Goal: Find specific page/section: Find specific page/section

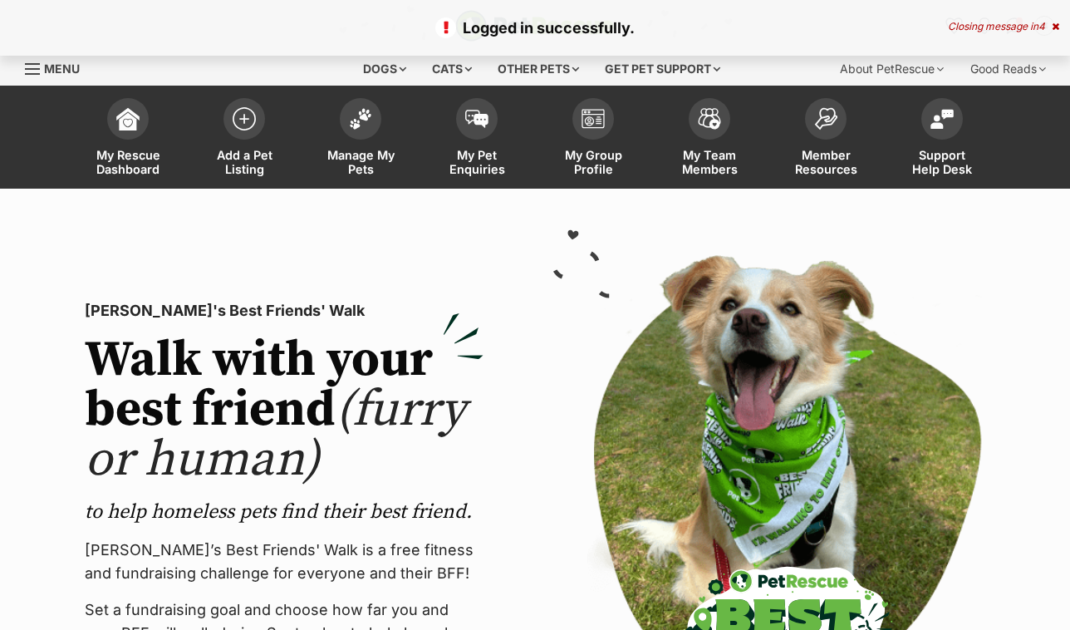
click at [328, 132] on link "Manage My Pets" at bounding box center [361, 139] width 116 height 99
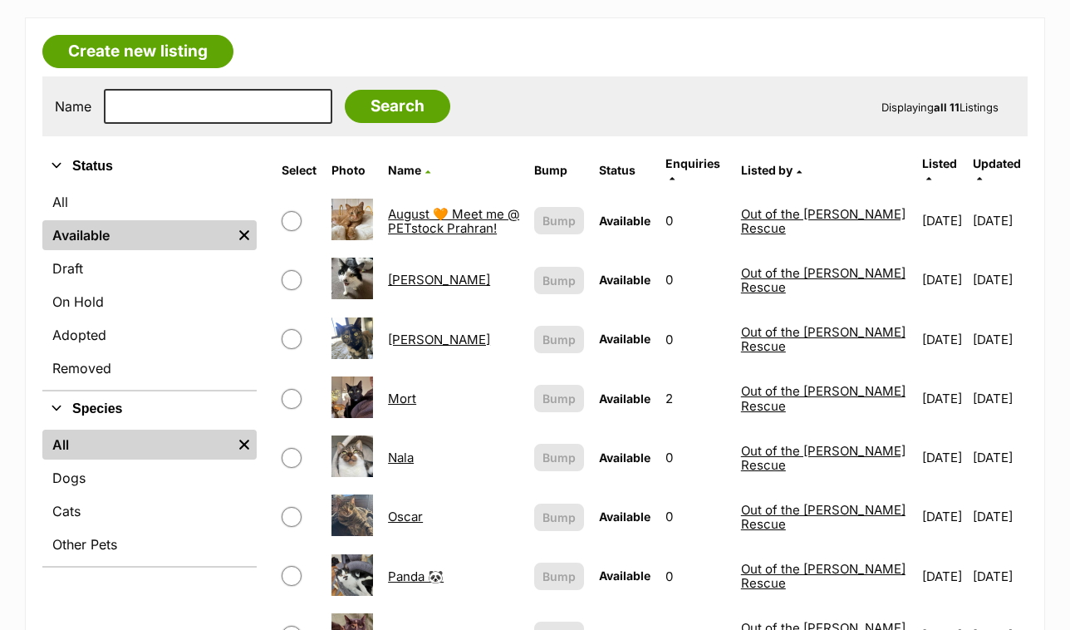
scroll to position [249, 0]
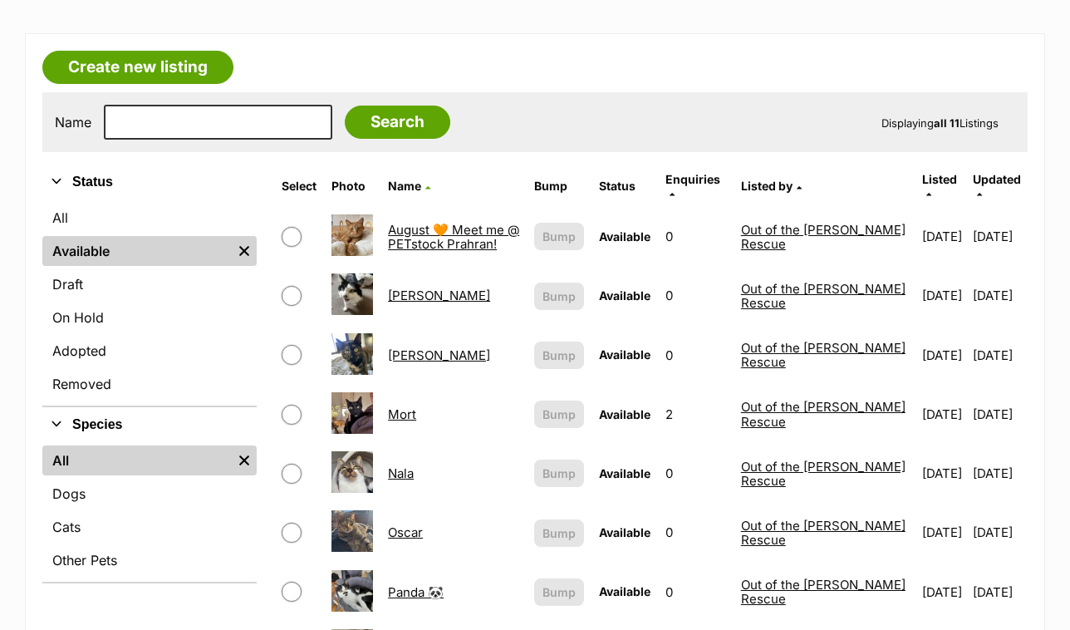
click at [459, 228] on link "August 🧡 Meet me @ PETstock Prahran!" at bounding box center [453, 237] width 131 height 30
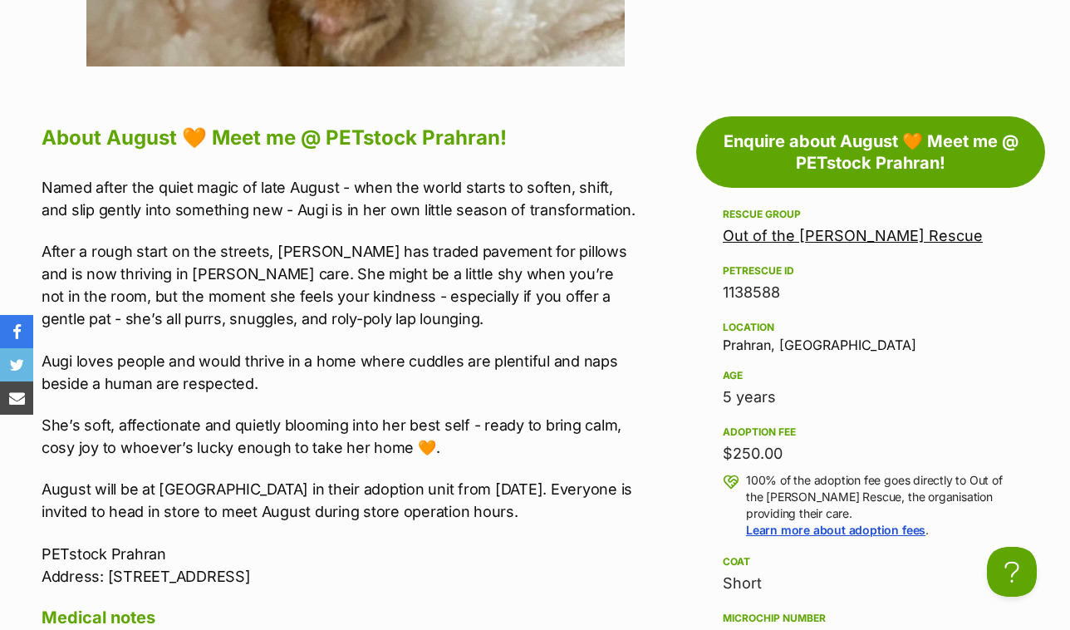
scroll to position [1330, 0]
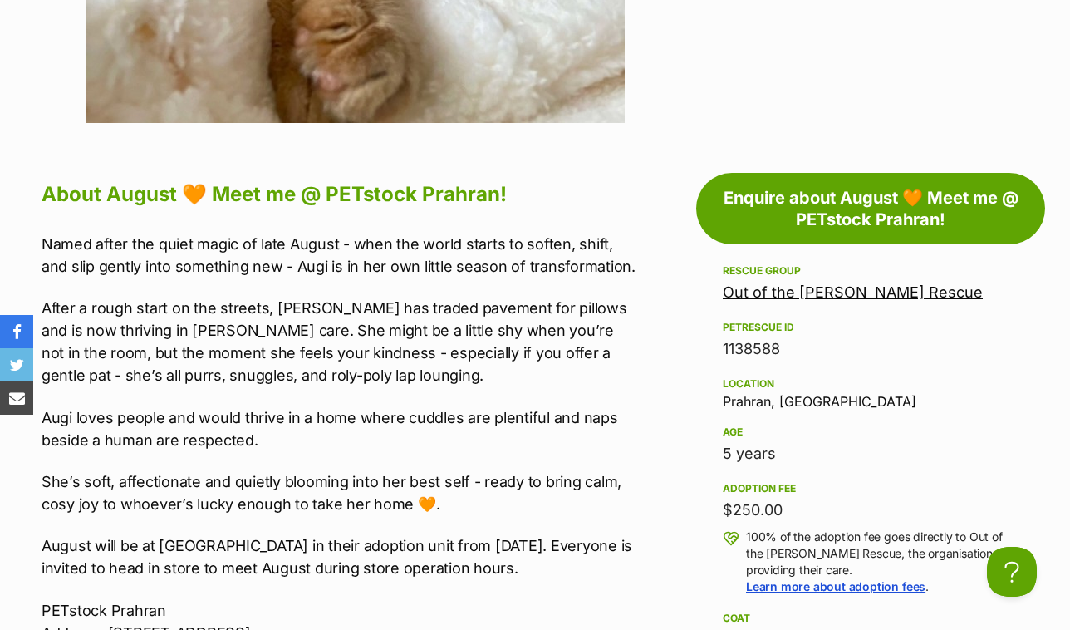
drag, startPoint x: 364, startPoint y: 376, endPoint x: 43, endPoint y: 238, distance: 349.6
click at [43, 238] on div "Named after the quiet magic of late August - when the world starts to soften, s…" at bounding box center [340, 438] width 596 height 411
copy div "Named after the quiet magic of late August - when the world starts to soften, s…"
